Goal: Information Seeking & Learning: Learn about a topic

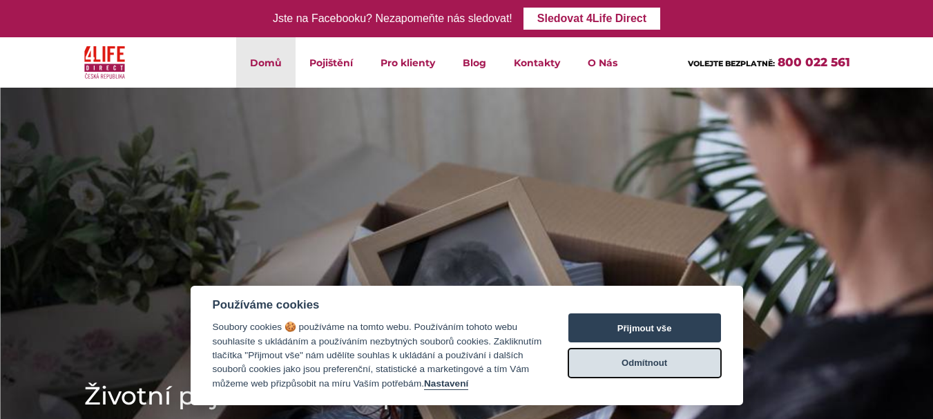
click at [602, 353] on button "Odmítnout" at bounding box center [644, 363] width 153 height 29
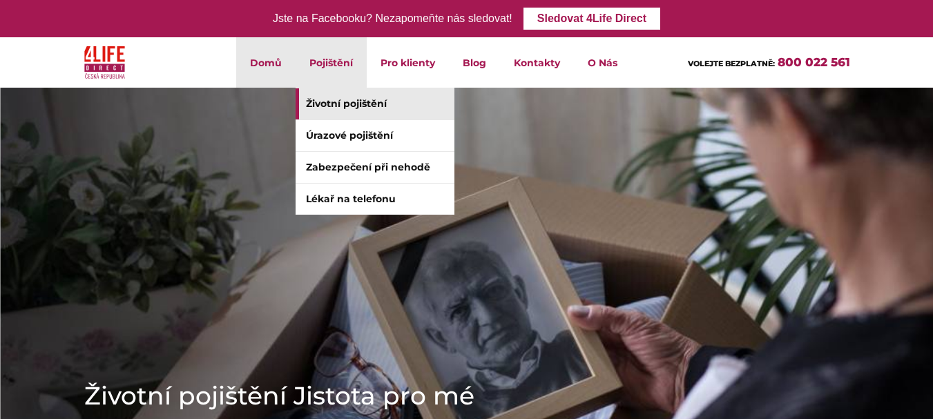
click at [331, 98] on link "Životní pojištění" at bounding box center [374, 103] width 159 height 31
